Goal: Use online tool/utility: Utilize a website feature to perform a specific function

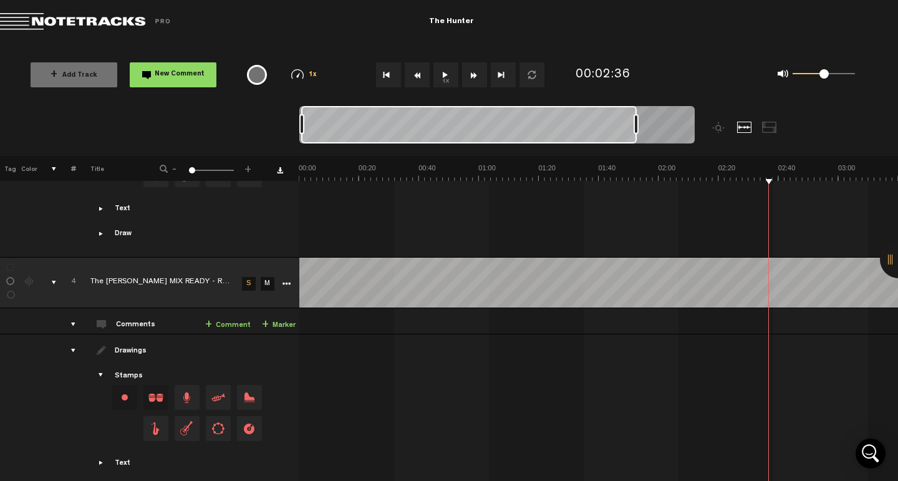
scroll to position [1071, 0]
click at [391, 75] on button "Go to beginning" at bounding box center [388, 74] width 25 height 25
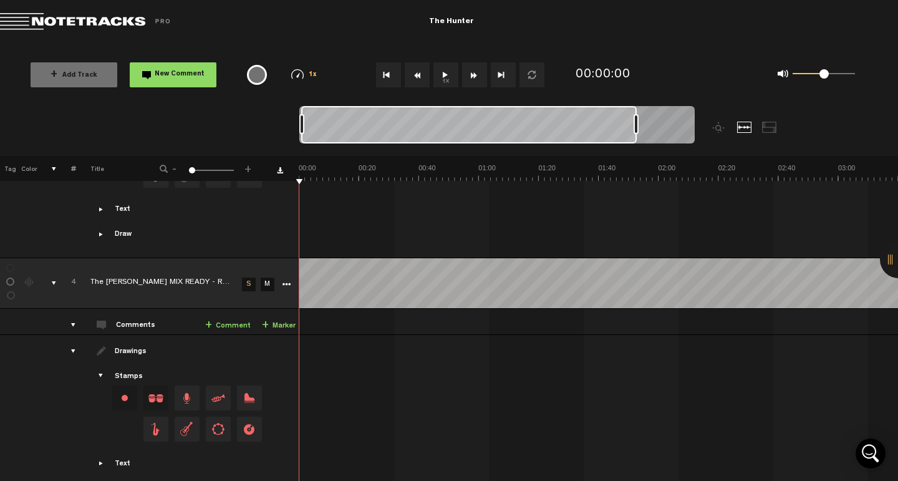
click at [446, 71] on button "1x" at bounding box center [445, 74] width 25 height 25
click at [393, 74] on button "Go to beginning" at bounding box center [388, 74] width 25 height 25
drag, startPoint x: 820, startPoint y: 74, endPoint x: 897, endPoint y: 87, distance: 78.4
click at [897, 87] on div "+ Add Track New Comment 1x 0.25x 0.5x 0.75x 1x 1.25x 1.5x 1.75x 2x All emojis 😀…" at bounding box center [449, 75] width 898 height 62
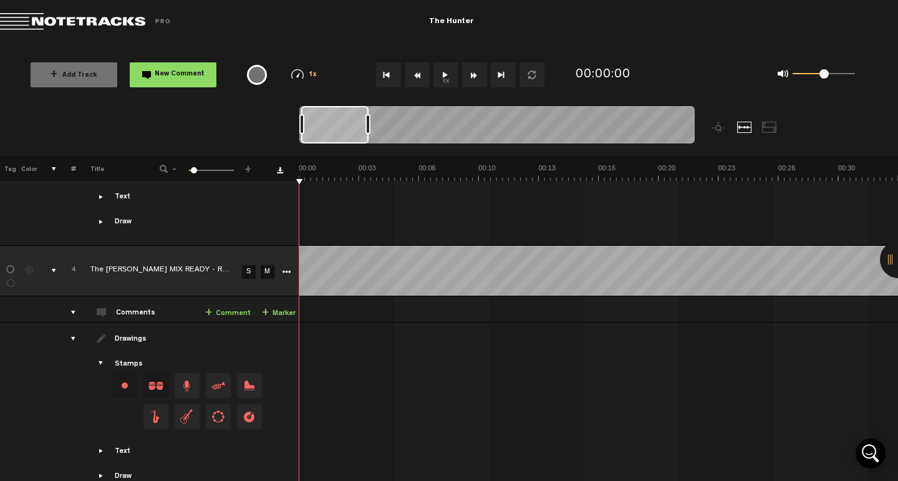
scroll to position [1024, 0]
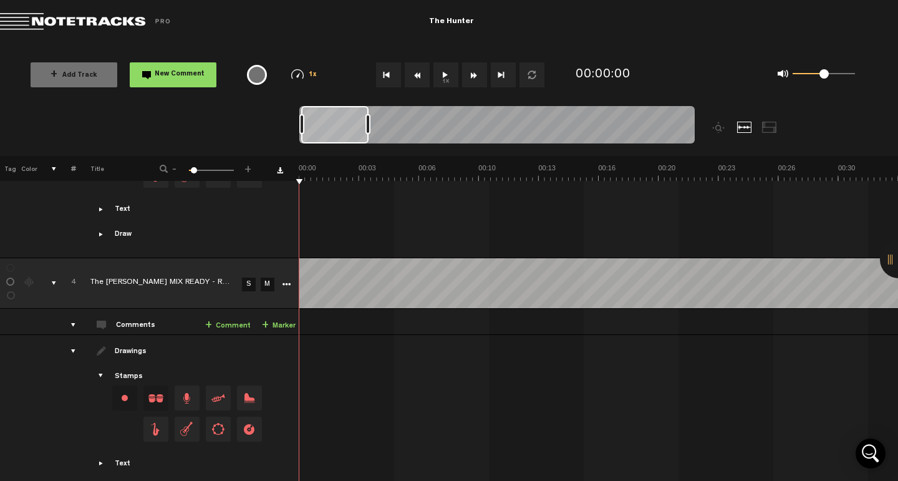
click at [251, 277] on link "S" at bounding box center [249, 284] width 14 height 14
click at [821, 75] on span at bounding box center [823, 73] width 9 height 9
click at [440, 80] on button "1x" at bounding box center [445, 74] width 25 height 25
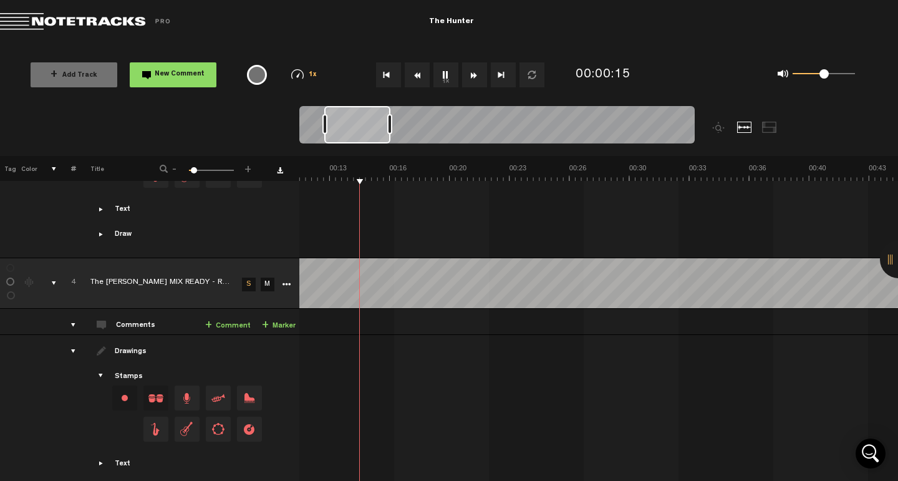
scroll to position [0, 209]
click at [250, 277] on link "S" at bounding box center [249, 284] width 14 height 14
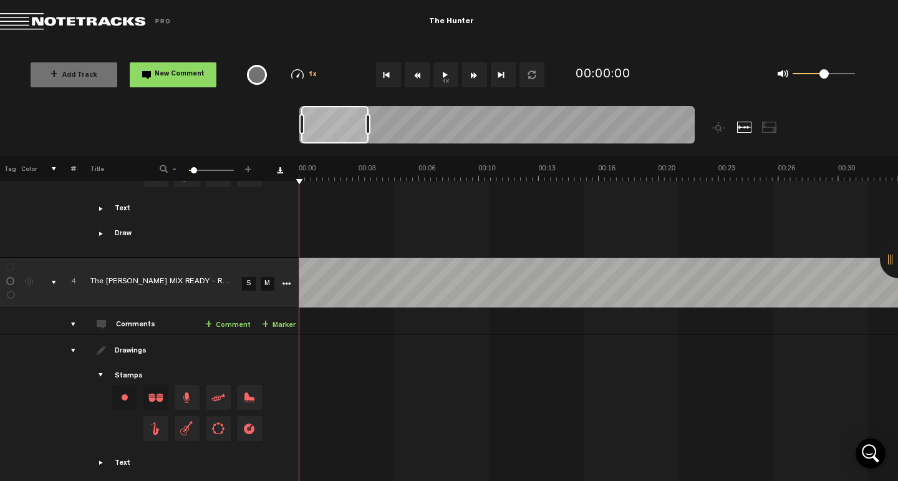
scroll to position [1024, 0]
click at [248, 277] on link "S" at bounding box center [249, 284] width 14 height 14
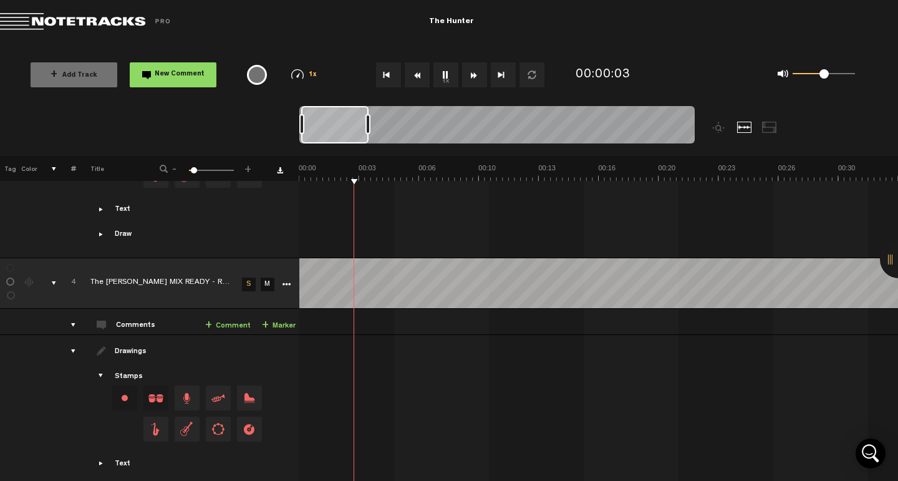
click at [450, 70] on button "1x" at bounding box center [445, 74] width 25 height 25
click at [389, 72] on button "Go to beginning" at bounding box center [388, 74] width 25 height 25
click at [451, 72] on button "1x" at bounding box center [445, 74] width 25 height 25
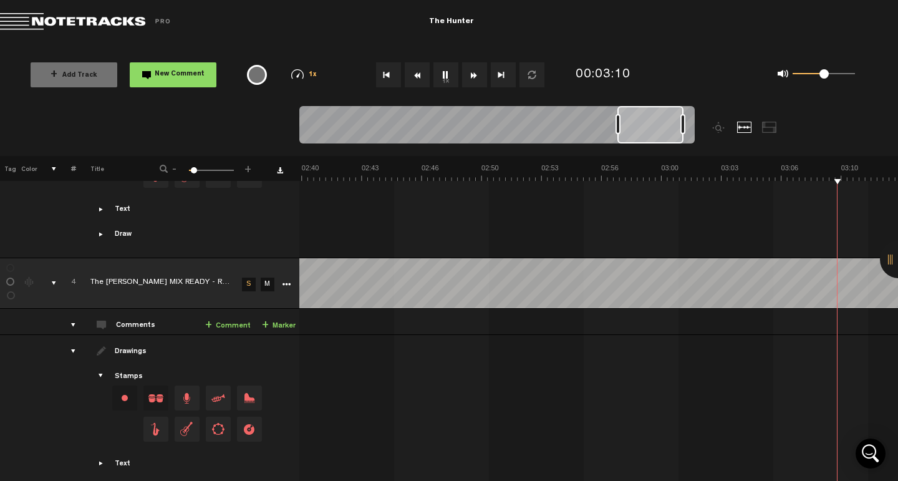
scroll to position [0, 3113]
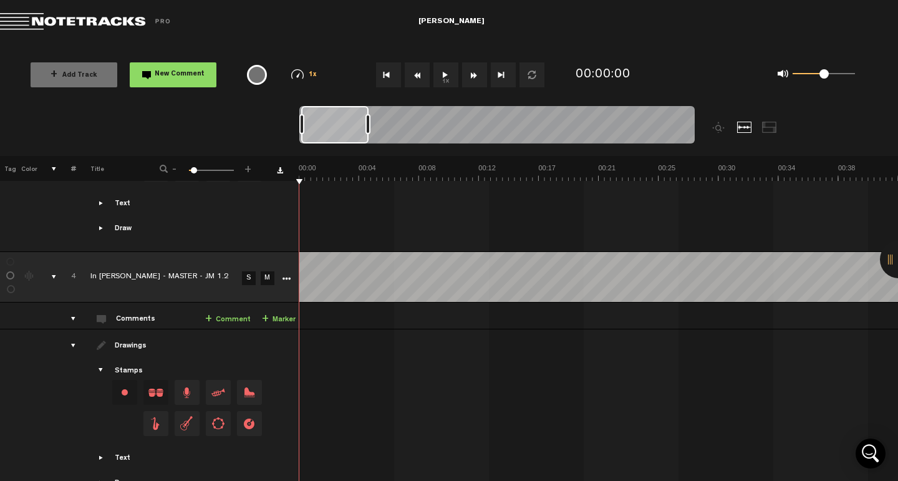
scroll to position [1072, 0]
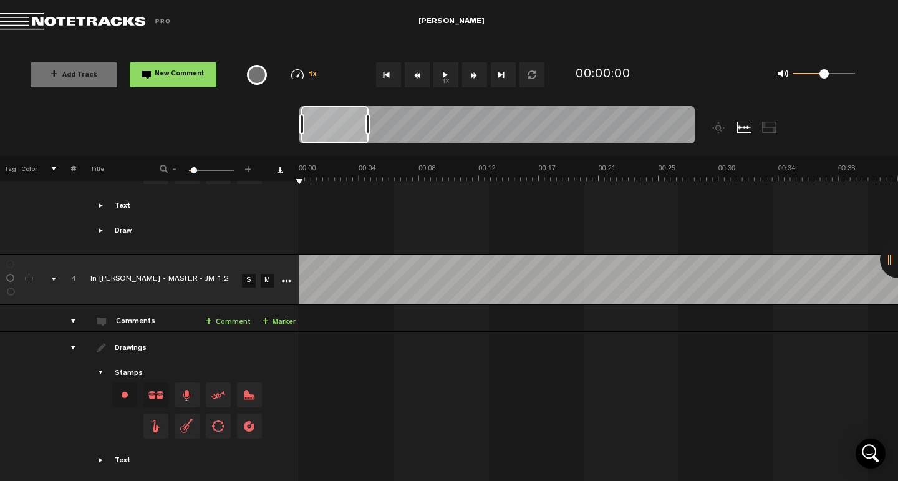
click at [249, 274] on link "S" at bounding box center [249, 281] width 14 height 14
click at [449, 70] on button "1x" at bounding box center [445, 74] width 25 height 25
click at [395, 72] on button "Go to beginning" at bounding box center [388, 74] width 25 height 25
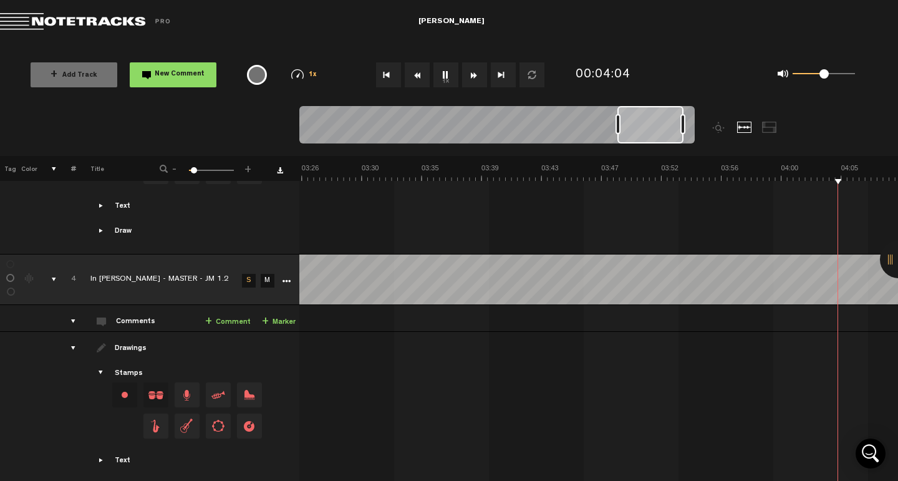
scroll to position [0, 3113]
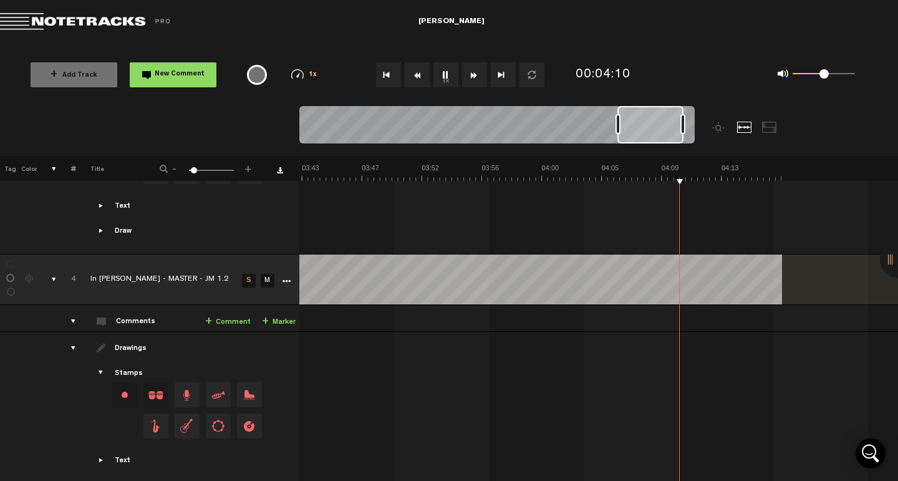
click at [446, 73] on button "1x" at bounding box center [445, 74] width 25 height 25
